Goal: Transaction & Acquisition: Purchase product/service

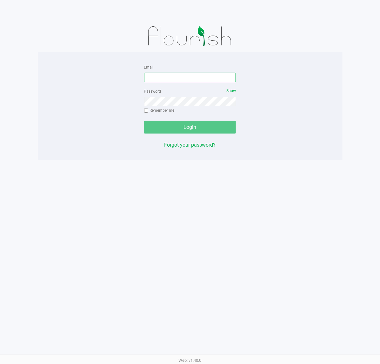
click at [204, 77] on input "Email" at bounding box center [190, 78] width 92 height 10
type input "[EMAIL_ADDRESS][DOMAIN_NAME]"
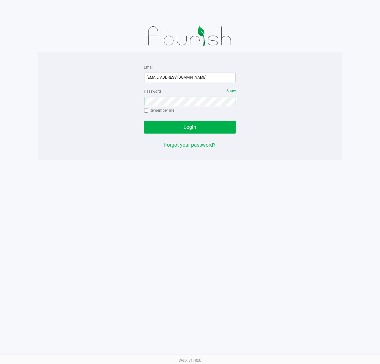
click at [144, 121] on button "Login" at bounding box center [190, 127] width 92 height 13
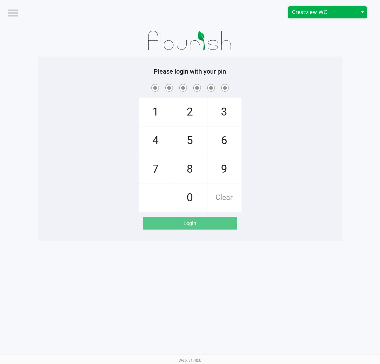
click at [297, 10] on span "Crestview WC" at bounding box center [323, 13] width 62 height 8
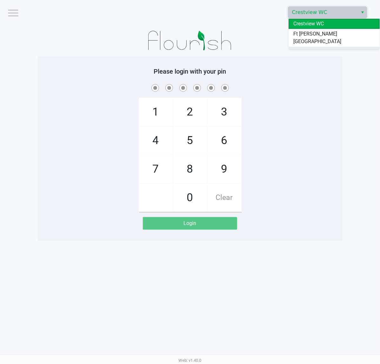
click at [301, 48] on span "Pensacola WC" at bounding box center [310, 52] width 32 height 8
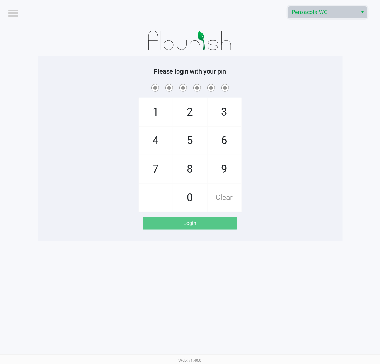
click at [335, 168] on div "1 4 7 2 5 8 0 3 6 9 Clear" at bounding box center [190, 147] width 305 height 129
checkbox input "true"
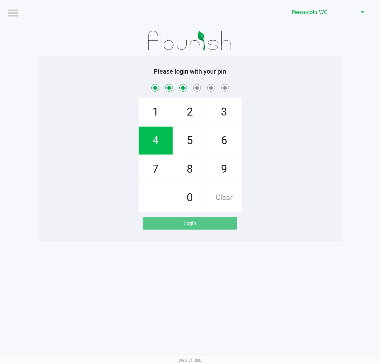
checkbox input "true"
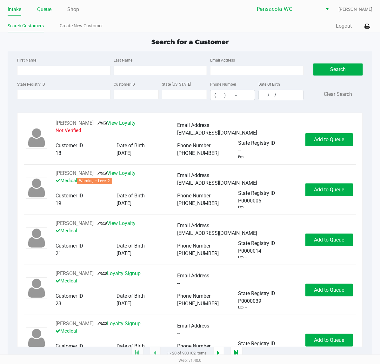
click at [42, 8] on link "Queue" at bounding box center [44, 9] width 14 height 9
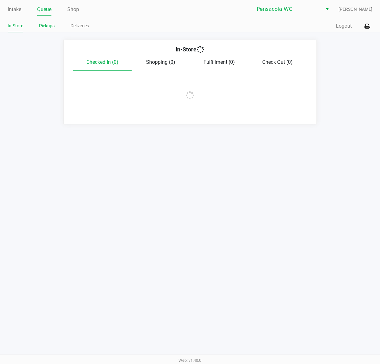
click at [45, 24] on link "Pickups" at bounding box center [47, 26] width 16 height 8
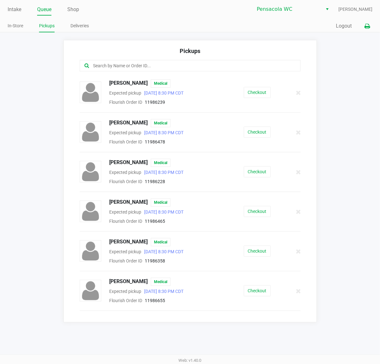
click at [364, 24] on button at bounding box center [367, 26] width 10 height 12
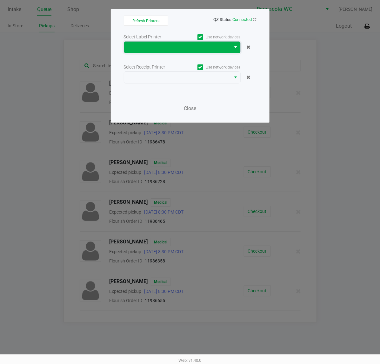
click at [189, 42] on span at bounding box center [177, 47] width 107 height 11
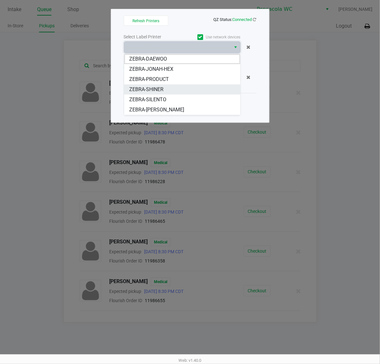
click at [192, 92] on li "ZEBRA-SHINER" at bounding box center [182, 90] width 116 height 10
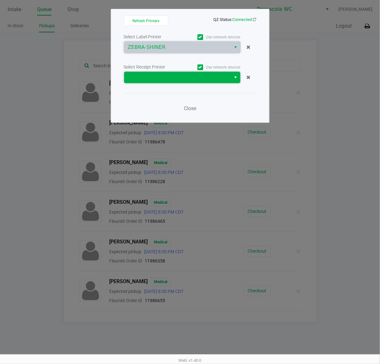
click at [185, 78] on span at bounding box center [177, 78] width 99 height 8
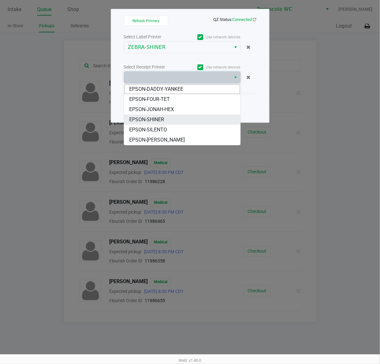
click at [173, 123] on li "EPSON-SHINER" at bounding box center [182, 120] width 116 height 10
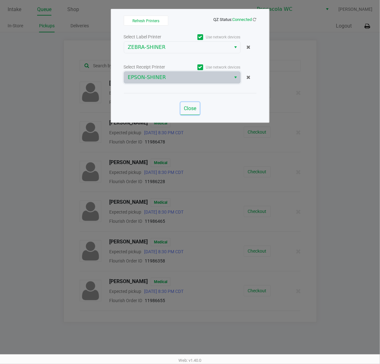
click at [183, 112] on button "Close" at bounding box center [190, 108] width 19 height 13
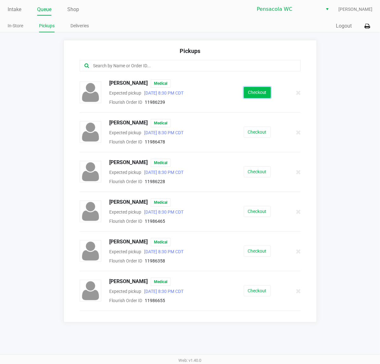
click at [260, 92] on button "Checkout" at bounding box center [257, 92] width 27 height 11
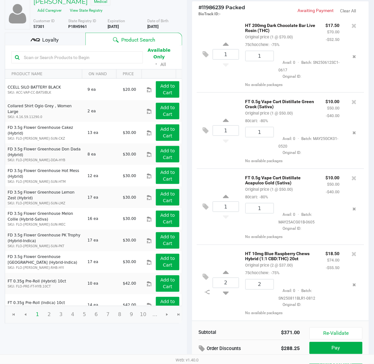
scroll to position [73, 0]
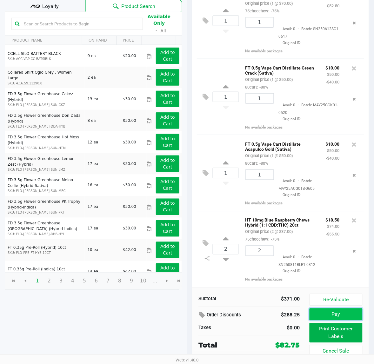
click at [321, 315] on button "Pay" at bounding box center [336, 315] width 53 height 12
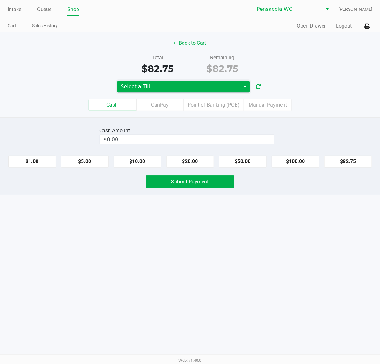
click at [171, 91] on span "Select a Till" at bounding box center [179, 86] width 124 height 11
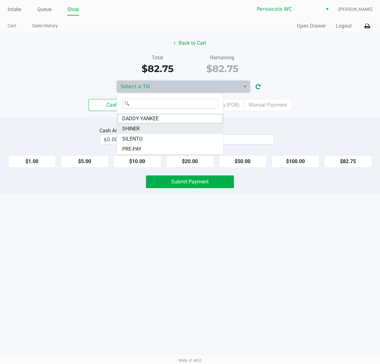
click at [157, 131] on li "SHINER" at bounding box center [170, 129] width 106 height 10
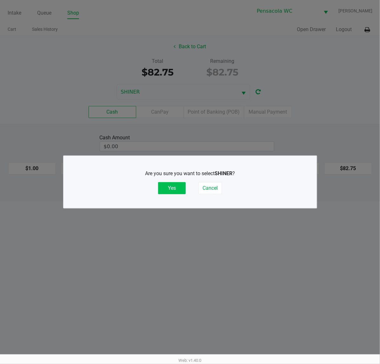
click at [172, 186] on button "Yes" at bounding box center [172, 188] width 28 height 12
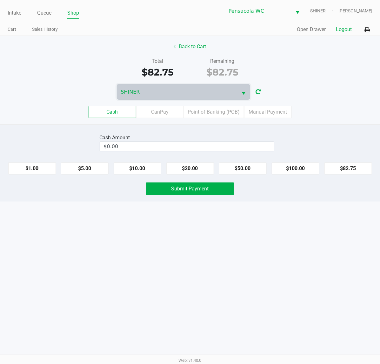
click at [344, 31] on button "Logout" at bounding box center [344, 30] width 16 height 8
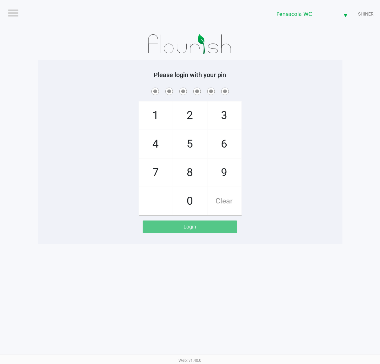
click at [314, 86] on span at bounding box center [190, 91] width 295 height 10
click at [283, 123] on div "1 4 7 2 5 8 0 3 6 9 Clear" at bounding box center [190, 150] width 305 height 129
checkbox input "true"
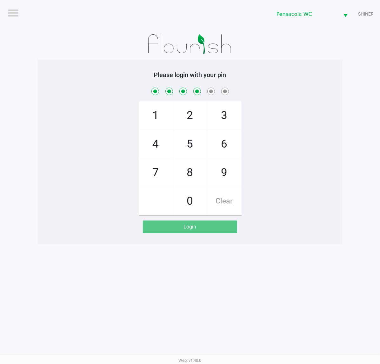
checkbox input "true"
